Goal: Find specific page/section: Find specific page/section

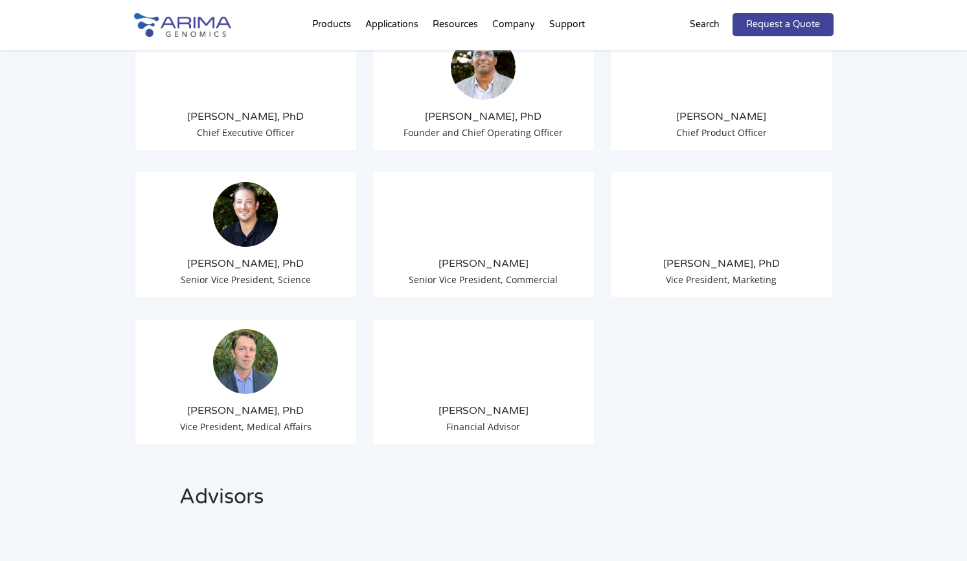
scroll to position [1088, 0]
